Goal: Transaction & Acquisition: Obtain resource

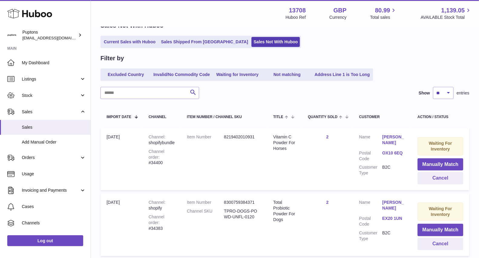
click at [39, 15] on use at bounding box center [29, 13] width 45 height 9
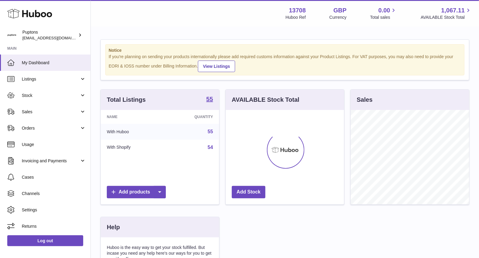
scroll to position [94, 118]
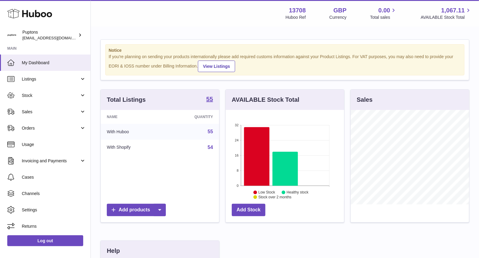
click at [38, 101] on link "Stock" at bounding box center [45, 95] width 91 height 16
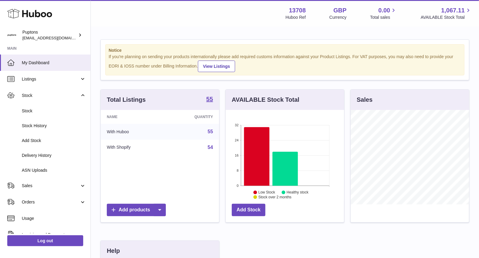
click at [42, 112] on span "Stock" at bounding box center [54, 111] width 64 height 6
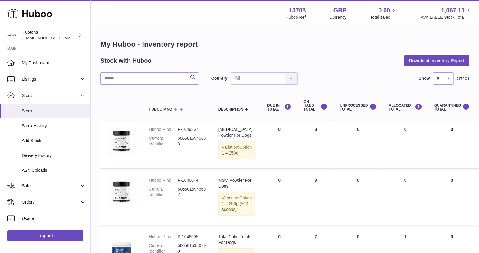
click at [37, 181] on link "Sales" at bounding box center [45, 185] width 91 height 16
click at [39, 197] on link "Sales" at bounding box center [45, 201] width 91 height 15
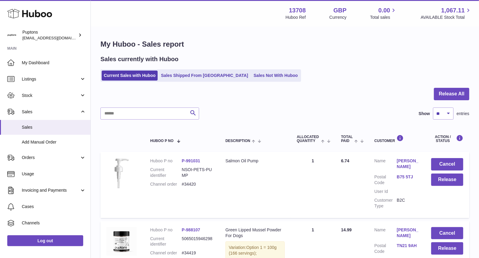
click at [252, 78] on link "Sales Not With Huboo" at bounding box center [276, 76] width 48 height 10
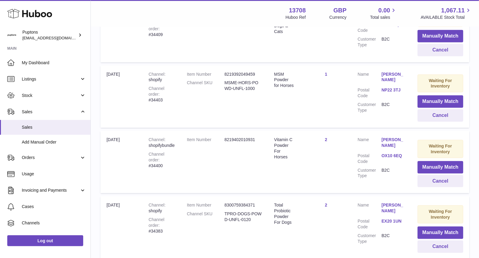
scroll to position [235, 0]
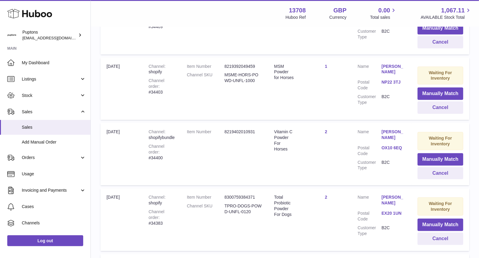
click at [175, 87] on div "Channel order #34403" at bounding box center [162, 86] width 26 height 17
copy div "34403"
click at [435, 110] on button "Cancel" at bounding box center [441, 107] width 46 height 12
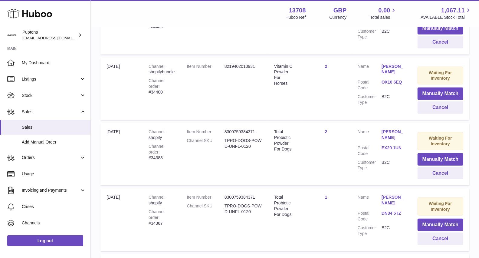
click at [170, 87] on div "Channel order #34400" at bounding box center [162, 86] width 26 height 17
copy div "34400"
click at [432, 111] on button "Cancel" at bounding box center [441, 107] width 46 height 12
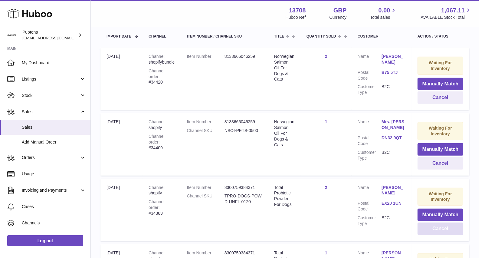
scroll to position [101, 0]
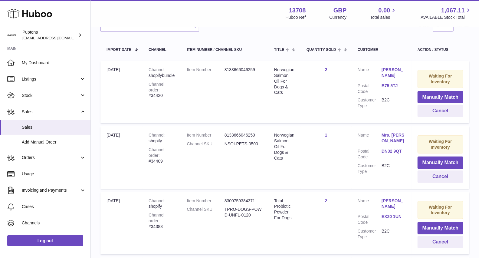
click at [175, 153] on div "Channel order #34409" at bounding box center [162, 155] width 26 height 17
copy div "34409"
click at [432, 176] on button "Cancel" at bounding box center [441, 176] width 46 height 12
click at [174, 86] on div "Channel order #34420" at bounding box center [162, 89] width 26 height 17
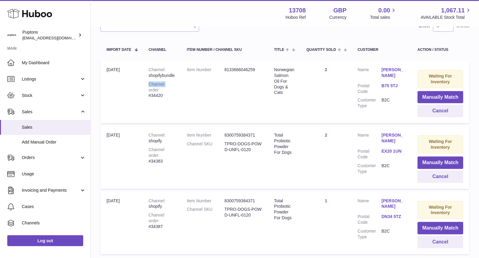
click at [174, 86] on div "Channel order #34420" at bounding box center [162, 89] width 26 height 17
click at [174, 89] on div "Channel order #34420" at bounding box center [162, 89] width 26 height 17
copy div "34420"
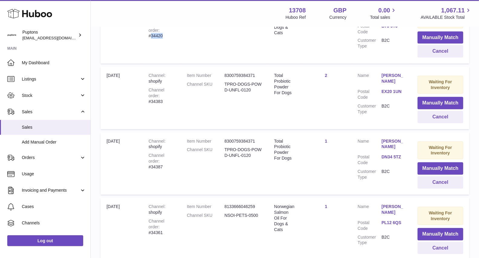
scroll to position [134, 0]
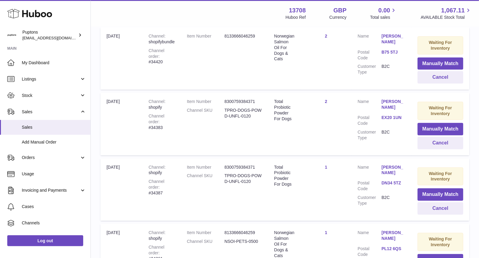
click at [175, 121] on div "Channel order #34383" at bounding box center [162, 121] width 26 height 17
copy div "34383"
click at [445, 141] on button "Cancel" at bounding box center [441, 143] width 46 height 12
click at [174, 121] on div "Channel order #34387" at bounding box center [162, 121] width 26 height 17
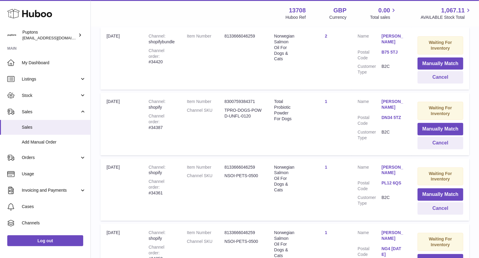
click at [174, 121] on div "Channel order #34387" at bounding box center [162, 121] width 26 height 17
copy div "34387"
click at [436, 140] on button "Cancel" at bounding box center [441, 143] width 46 height 12
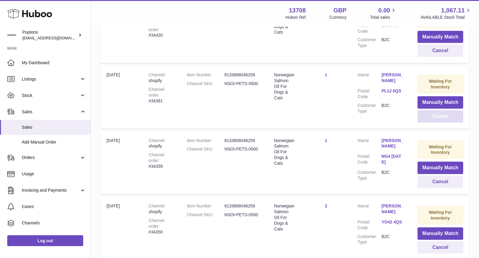
scroll to position [168, 0]
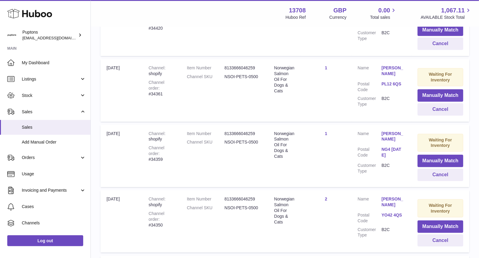
click at [167, 86] on div "Channel order #34361" at bounding box center [162, 88] width 26 height 17
copy div "34361"
click at [435, 108] on button "Cancel" at bounding box center [441, 109] width 46 height 12
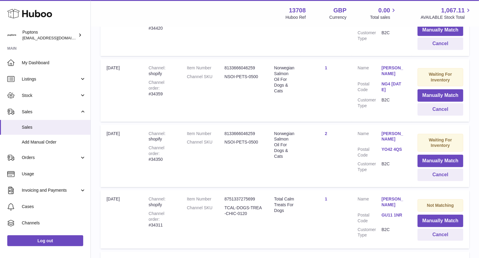
click at [173, 88] on div "Channel order #34359" at bounding box center [162, 88] width 26 height 17
copy div "34359"
click at [420, 108] on button "Cancel" at bounding box center [441, 109] width 46 height 12
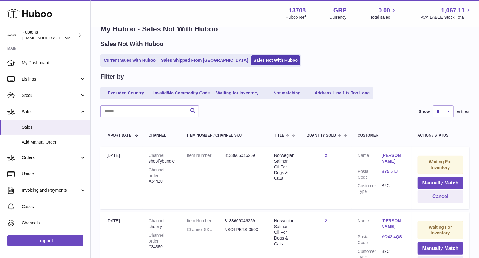
scroll to position [0, 0]
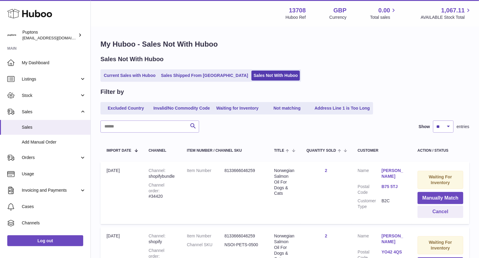
click at [135, 75] on link "Current Sales with Huboo" at bounding box center [130, 76] width 56 height 10
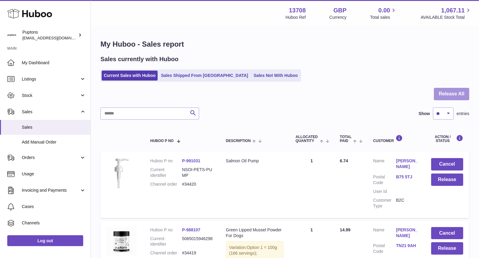
click at [444, 97] on button "Release All" at bounding box center [451, 94] width 35 height 12
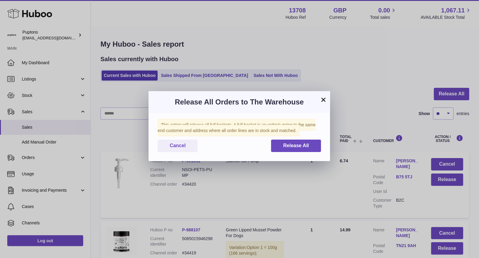
click at [322, 102] on button "×" at bounding box center [323, 99] width 7 height 7
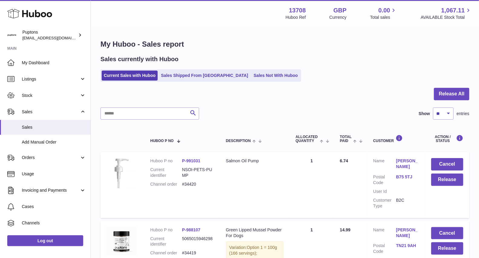
click at [252, 79] on link "Sales Not With Huboo" at bounding box center [276, 76] width 48 height 10
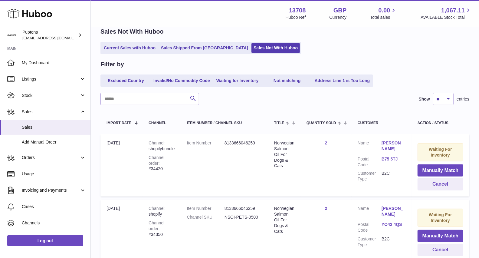
scroll to position [34, 0]
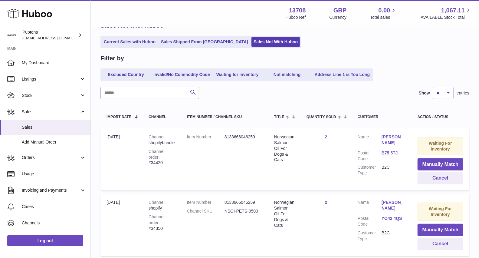
click at [123, 44] on link "Current Sales with Huboo" at bounding box center [130, 42] width 56 height 10
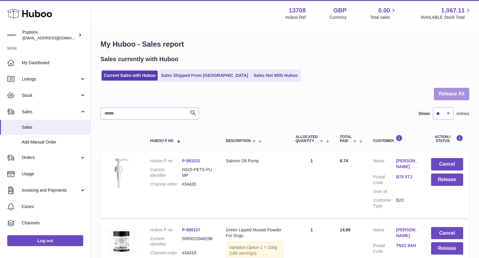
click at [446, 96] on button "Release All" at bounding box center [451, 94] width 35 height 12
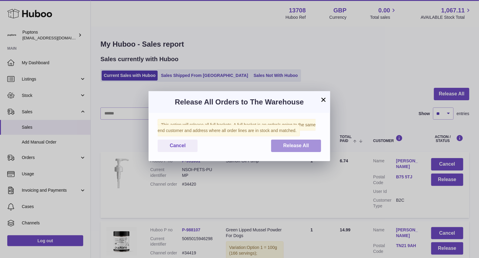
click at [317, 146] on button "Release All" at bounding box center [296, 146] width 50 height 12
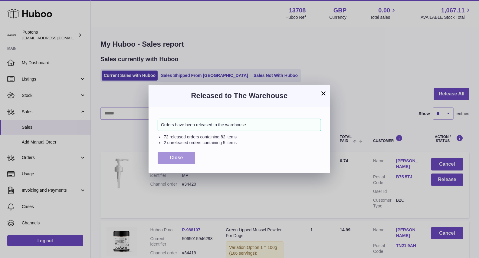
click at [188, 158] on button "Close" at bounding box center [177, 158] width 38 height 12
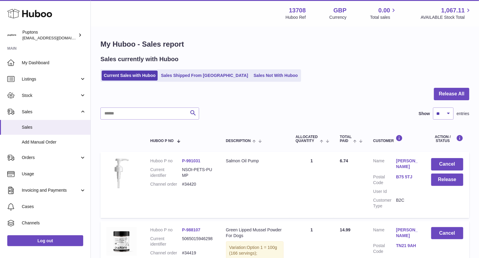
click at [32, 90] on link "Stock" at bounding box center [45, 95] width 91 height 16
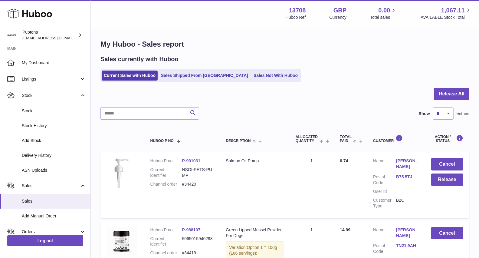
click at [35, 109] on span "Stock" at bounding box center [54, 111] width 64 height 6
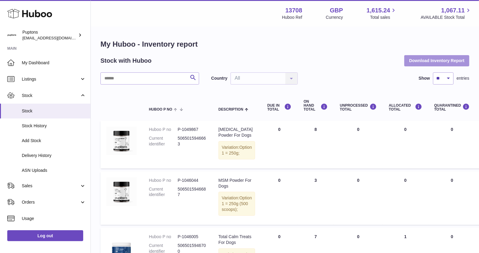
click at [439, 61] on button "Download Inventory Report" at bounding box center [437, 60] width 65 height 11
